Goal: Navigation & Orientation: Find specific page/section

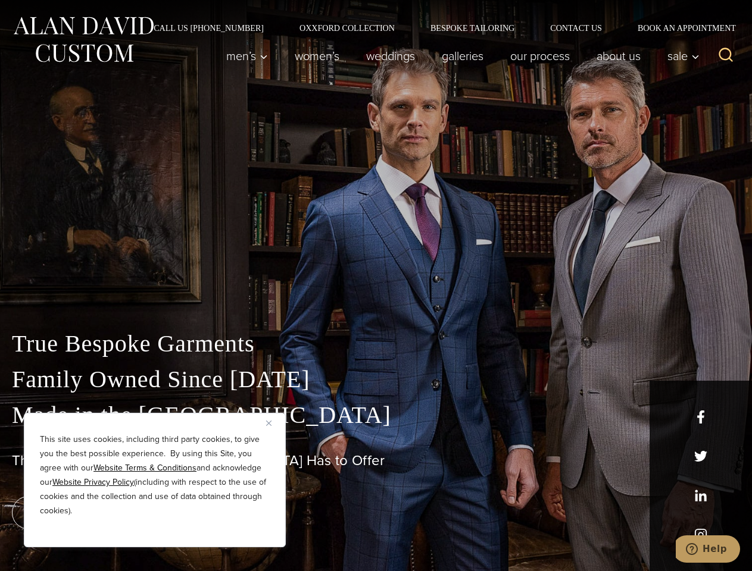
click at [376, 286] on div "True Bespoke Garments Family Owned Since [DATE] Made in [GEOGRAPHIC_DATA] The B…" at bounding box center [376, 419] width 752 height 305
click at [273, 423] on button "Close" at bounding box center [273, 423] width 14 height 14
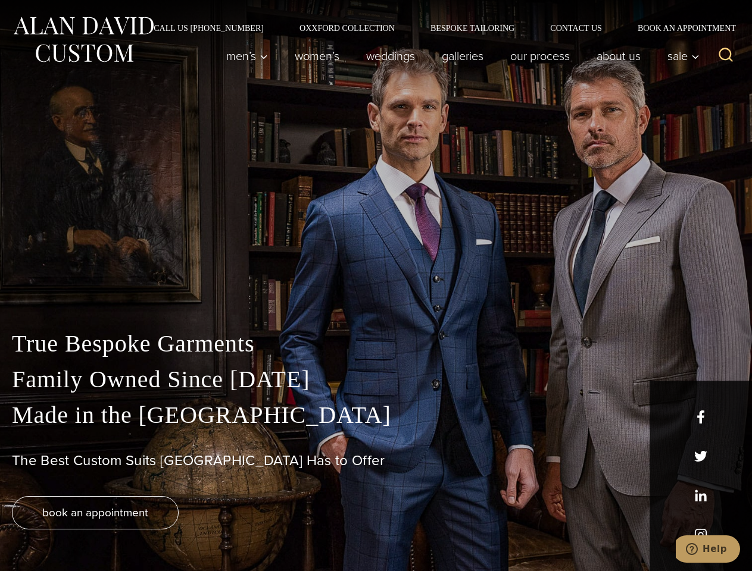
click at [155, 531] on div "True Bespoke Garments Family Owned Since [DATE] Made in [GEOGRAPHIC_DATA] The B…" at bounding box center [376, 448] width 752 height 245
click at [725, 56] on icon "Search" at bounding box center [725, 54] width 17 height 17
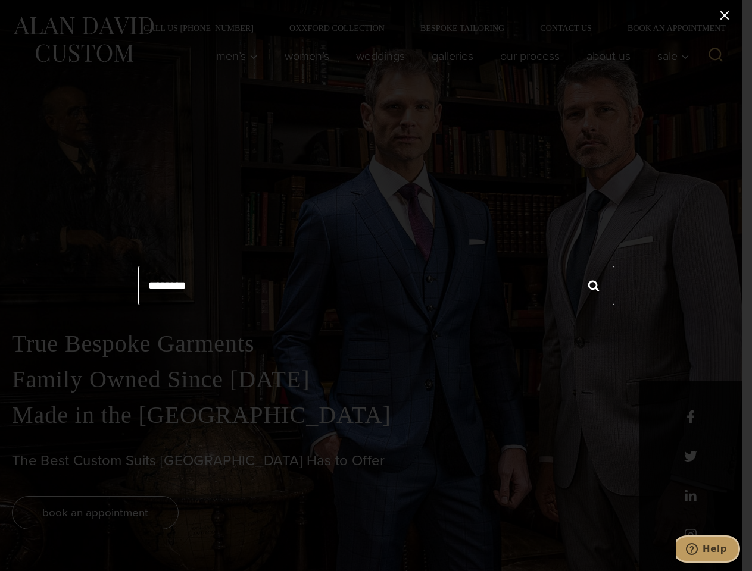
click at [697, 549] on icon "Help" at bounding box center [692, 549] width 12 height 12
